Goal: Information Seeking & Learning: Learn about a topic

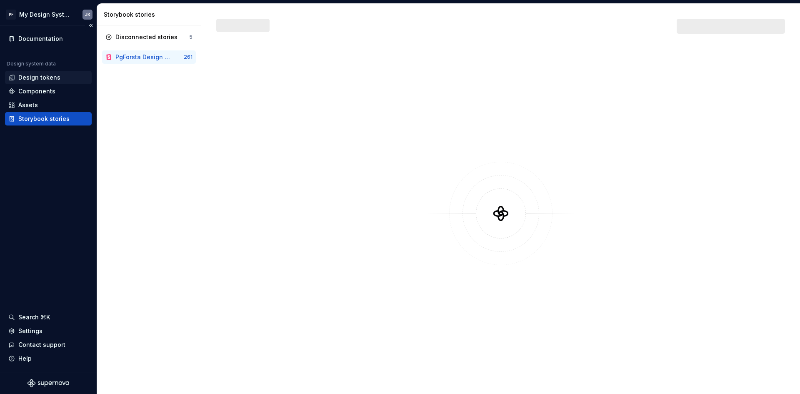
click at [60, 79] on div "Design tokens" at bounding box center [48, 77] width 80 height 8
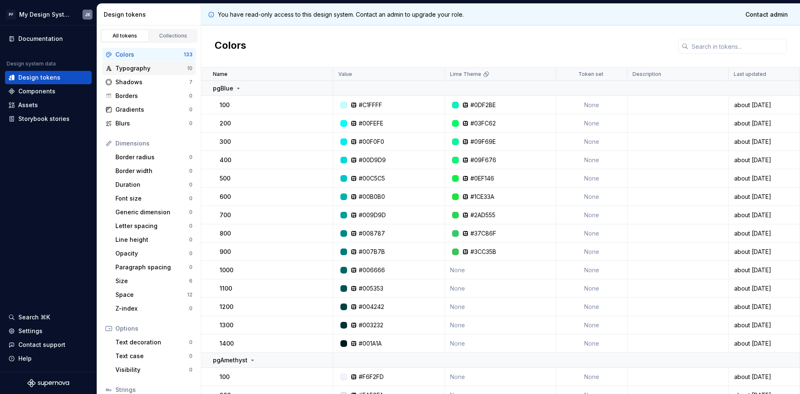
click at [135, 71] on div "Typography" at bounding box center [151, 68] width 72 height 8
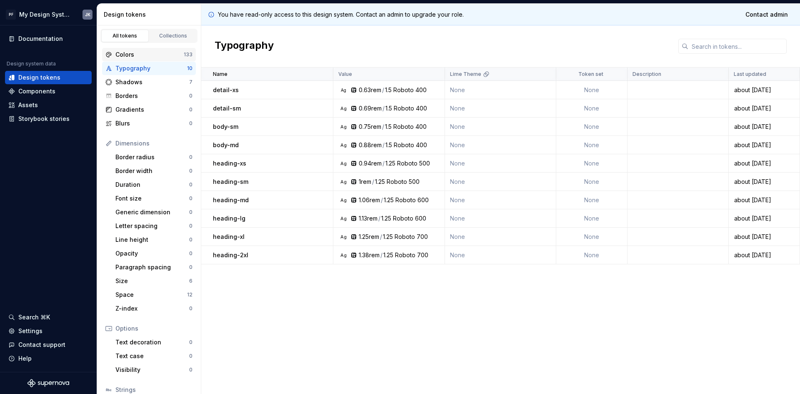
click at [142, 58] on div "Colors" at bounding box center [149, 54] width 68 height 8
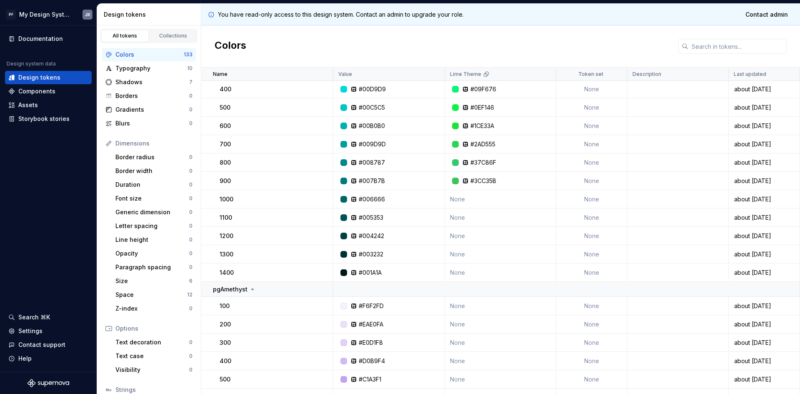
scroll to position [83, 0]
